Goal: Information Seeking & Learning: Understand process/instructions

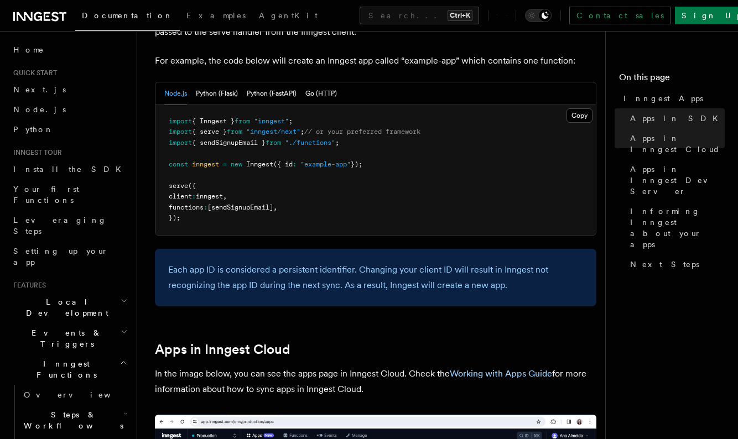
scroll to position [654, 0]
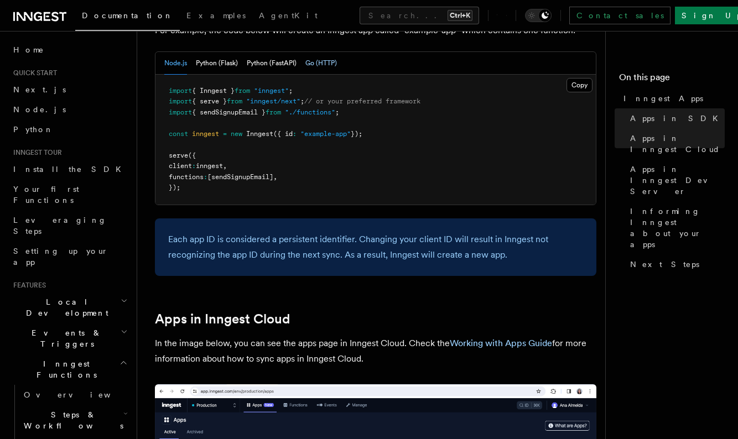
click at [312, 55] on button "Go (HTTP)" at bounding box center [321, 63] width 32 height 23
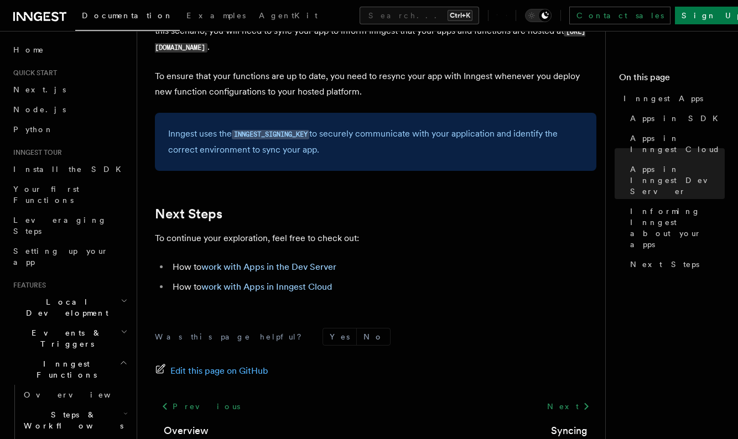
scroll to position [2103, 0]
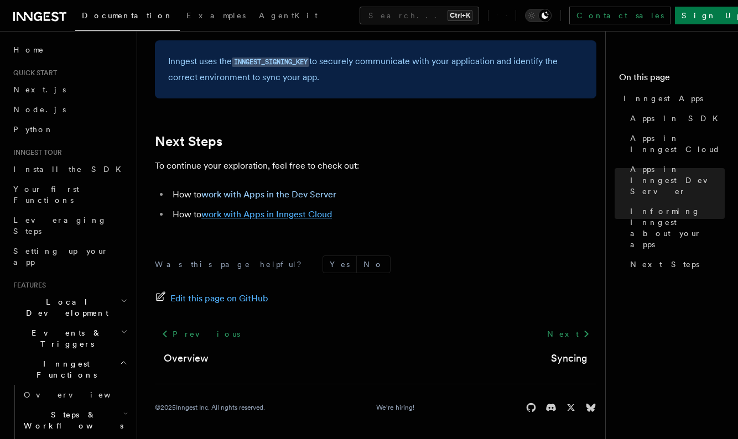
click at [293, 218] on link "work with Apps in Inngest Cloud" at bounding box center [266, 214] width 131 height 11
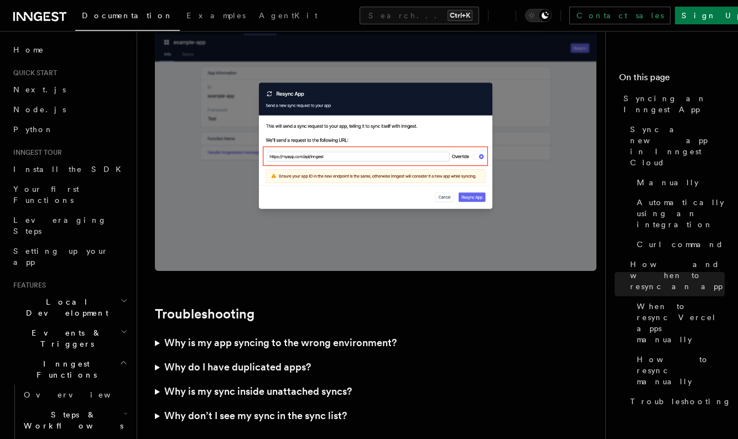
scroll to position [3186, 0]
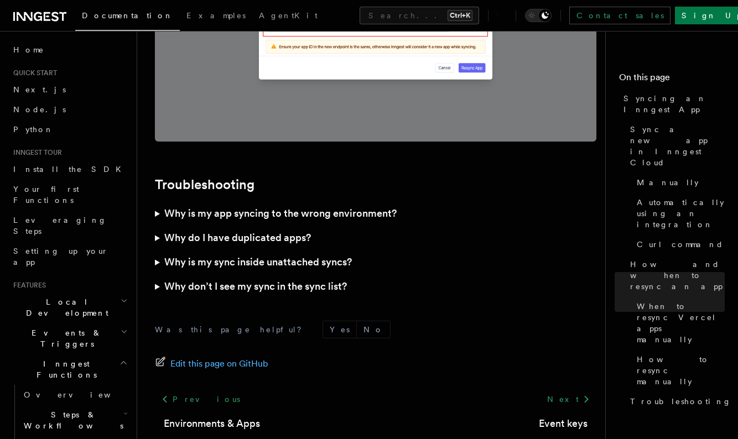
click at [213, 206] on h3 "Why is my app syncing to the wrong environment?" at bounding box center [280, 213] width 232 height 15
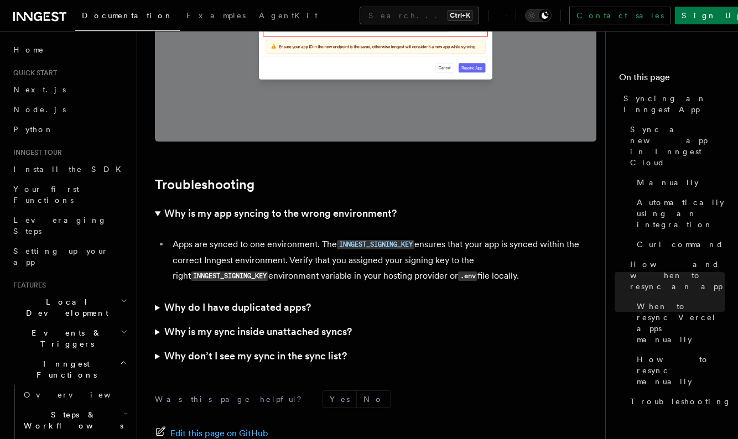
click at [260, 300] on h3 "Why do I have duplicated apps?" at bounding box center [237, 307] width 147 height 15
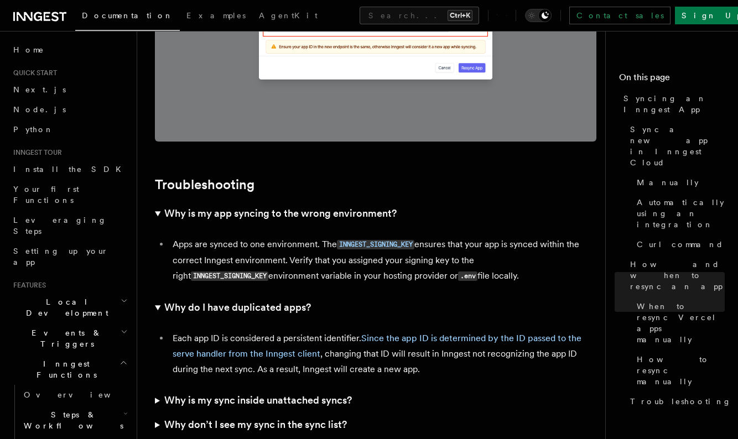
click at [304, 393] on h3 "Why is my sync inside unattached syncs?" at bounding box center [257, 400] width 187 height 15
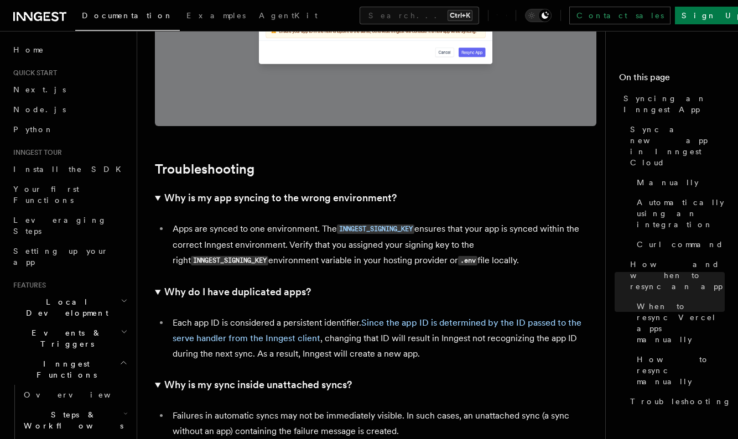
scroll to position [3385, 0]
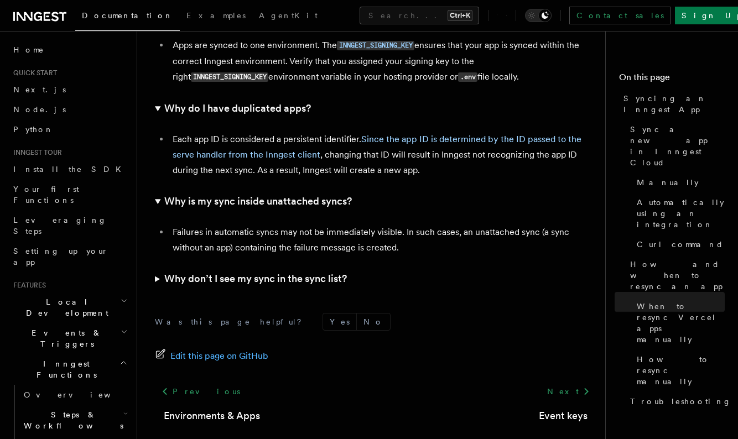
click at [285, 271] on h3 "Why don’t I see my sync in the sync list?" at bounding box center [255, 278] width 183 height 15
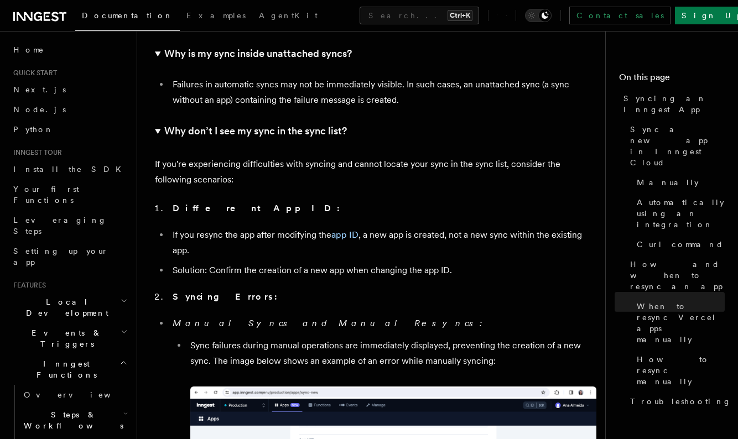
scroll to position [3584, 0]
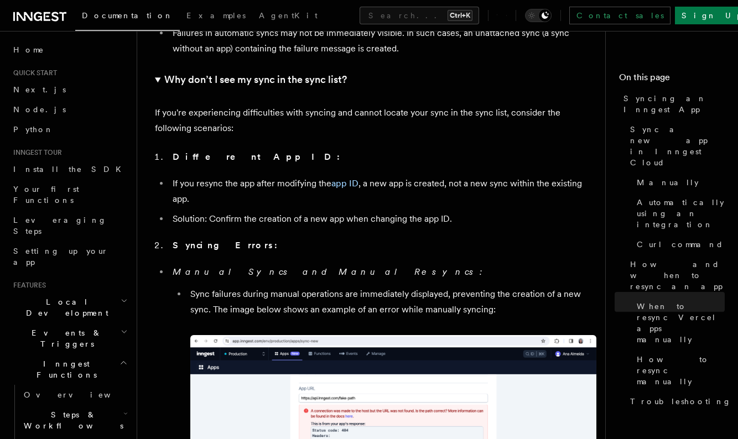
click at [363, 1] on div "Documentation Examples AgentKit Search... Ctrl+K Contact sales Sign Up" at bounding box center [369, 15] width 738 height 31
click at [379, 18] on button "Search... Ctrl+K" at bounding box center [418, 16] width 119 height 18
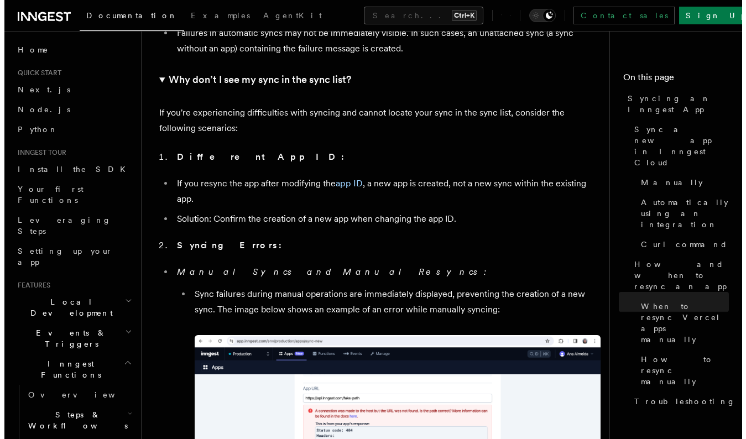
scroll to position [3588, 0]
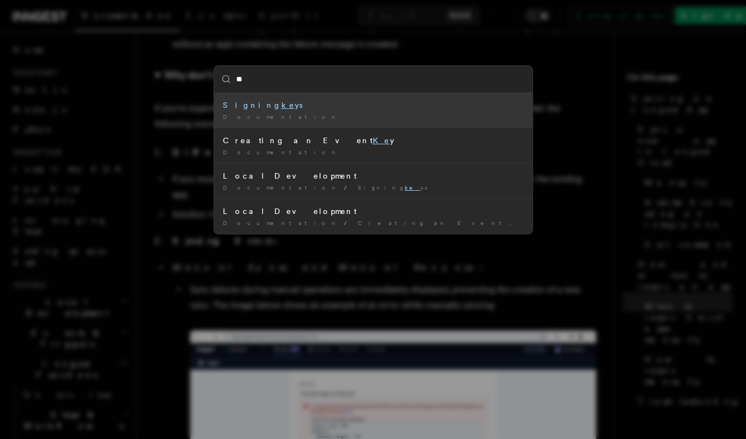
type input "*"
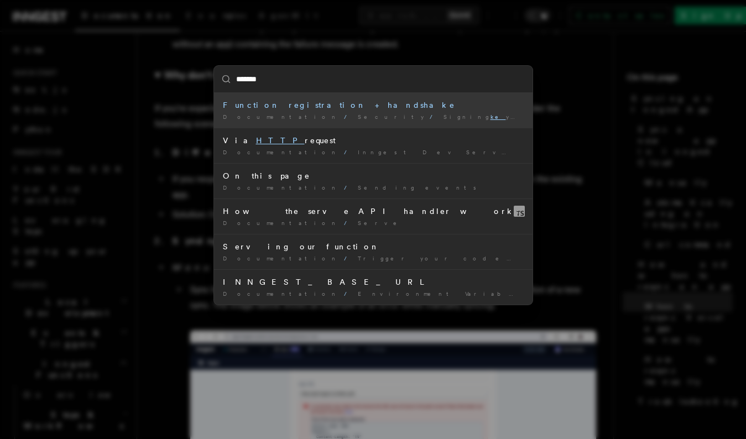
type input "*******"
